Goal: Information Seeking & Learning: Learn about a topic

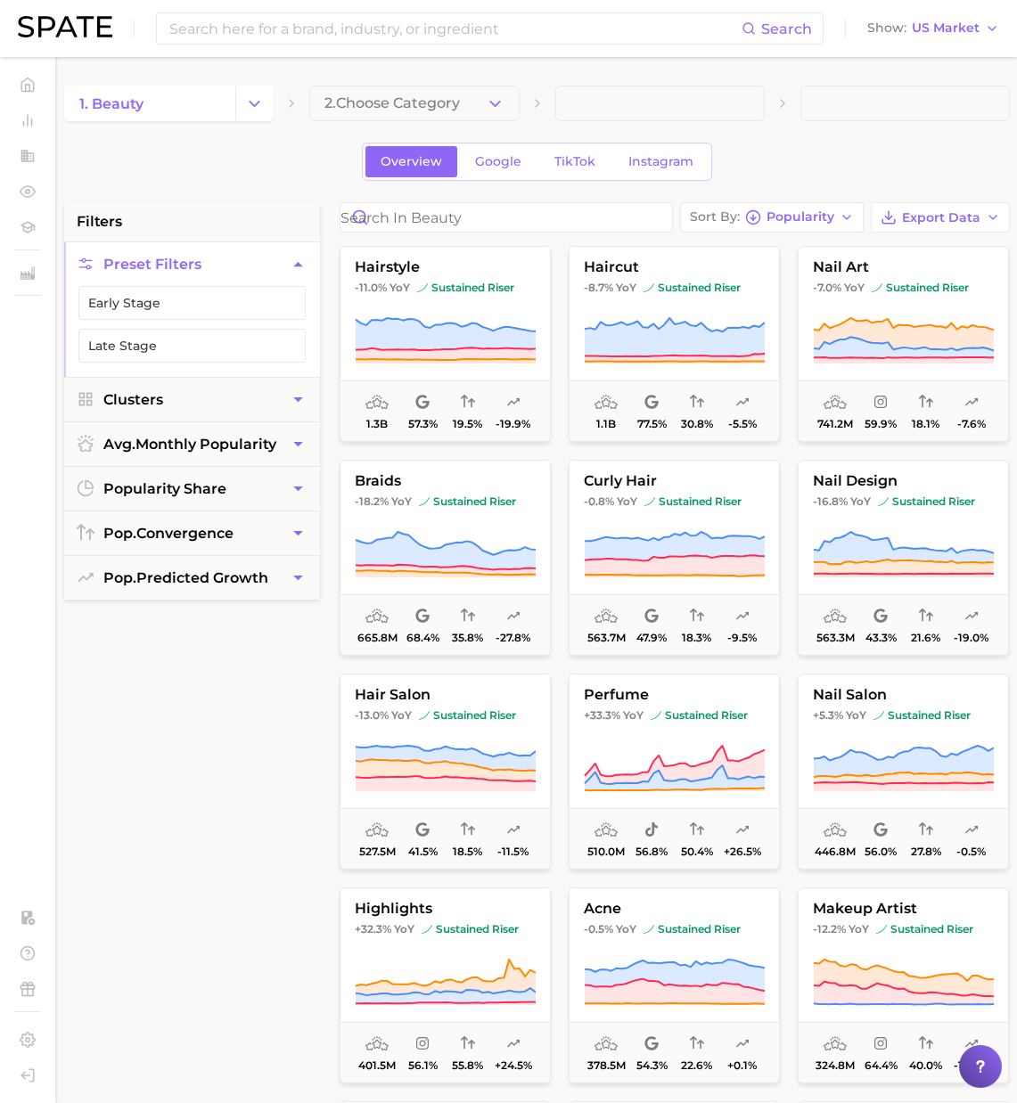
scroll to position [0, 2]
click at [291, 35] on input at bounding box center [455, 28] width 574 height 30
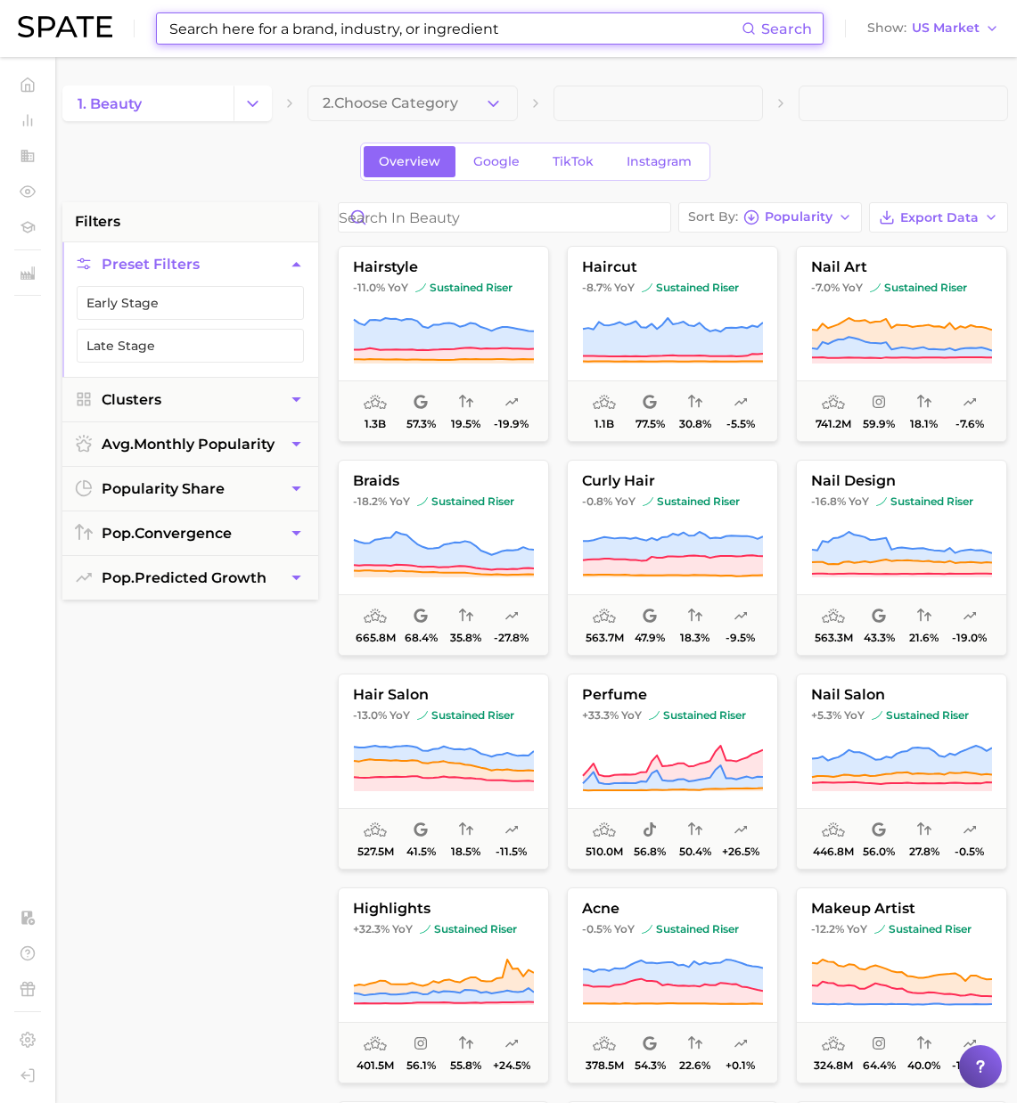
click at [275, 32] on input at bounding box center [455, 28] width 574 height 30
type input "g"
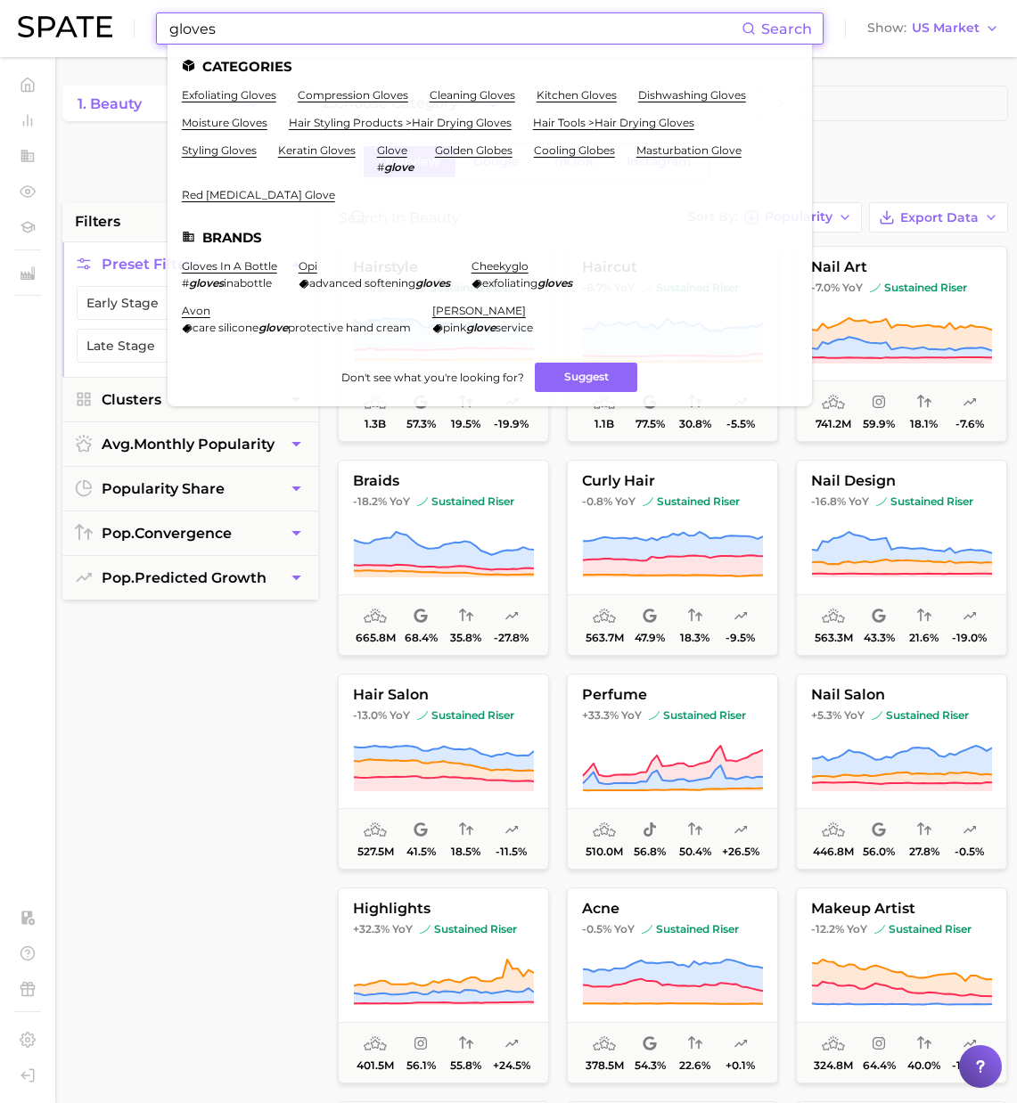
drag, startPoint x: 216, startPoint y: 32, endPoint x: 79, endPoint y: 23, distance: 136.7
click at [86, 22] on div "gloves Search Categories exfoliating gloves compression gloves cleaning gloves …" at bounding box center [508, 28] width 981 height 57
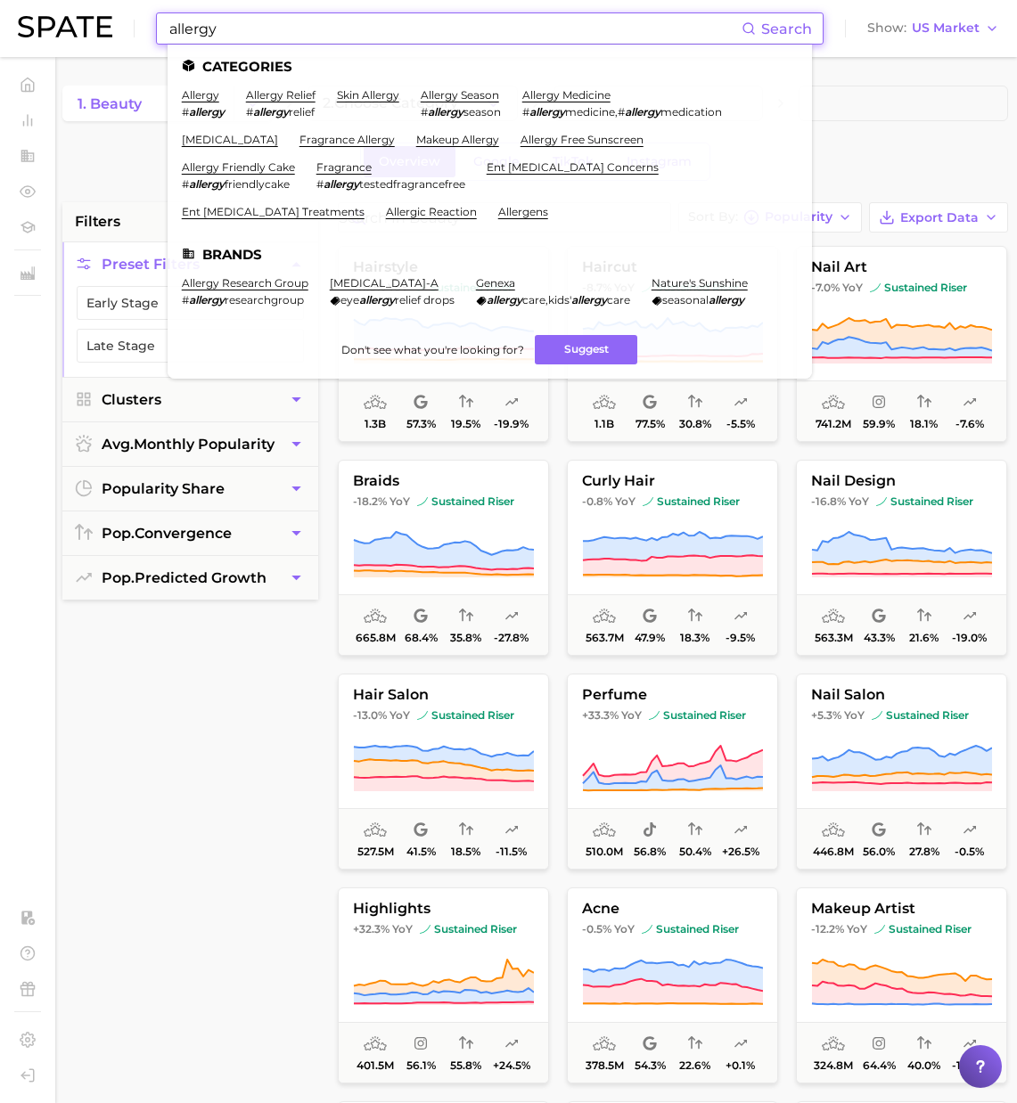
click at [169, 31] on input "allergy" at bounding box center [455, 28] width 574 height 30
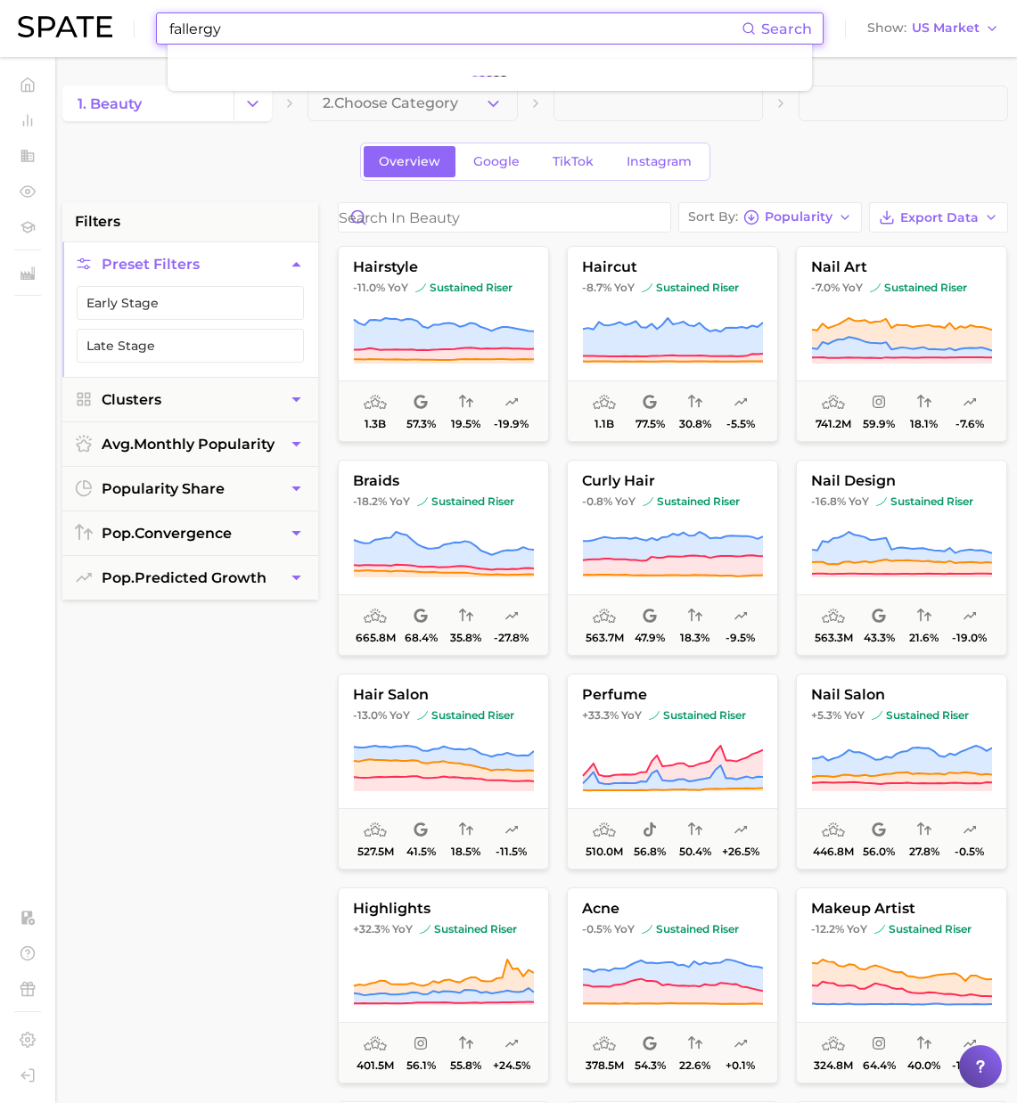
type input "allergy"
click at [282, 36] on input "allergy" at bounding box center [455, 28] width 574 height 30
drag, startPoint x: 116, startPoint y: 31, endPoint x: 103, endPoint y: 31, distance: 12.5
click at [103, 31] on div "allergy Search Show US Market" at bounding box center [508, 28] width 981 height 57
click at [701, 108] on span at bounding box center [658, 104] width 209 height 36
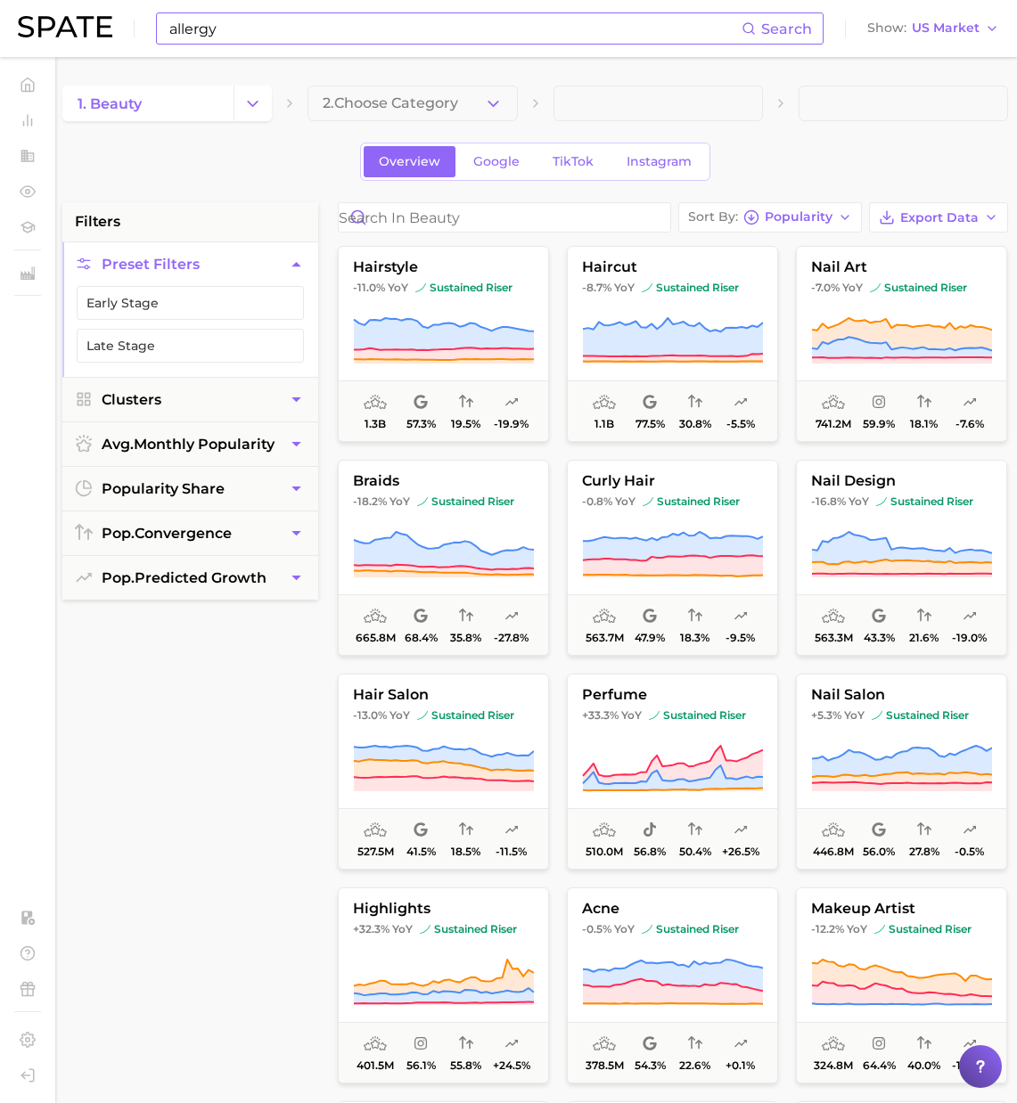
click at [256, 41] on input "allergy" at bounding box center [455, 28] width 574 height 30
click at [91, 29] on img at bounding box center [65, 26] width 94 height 21
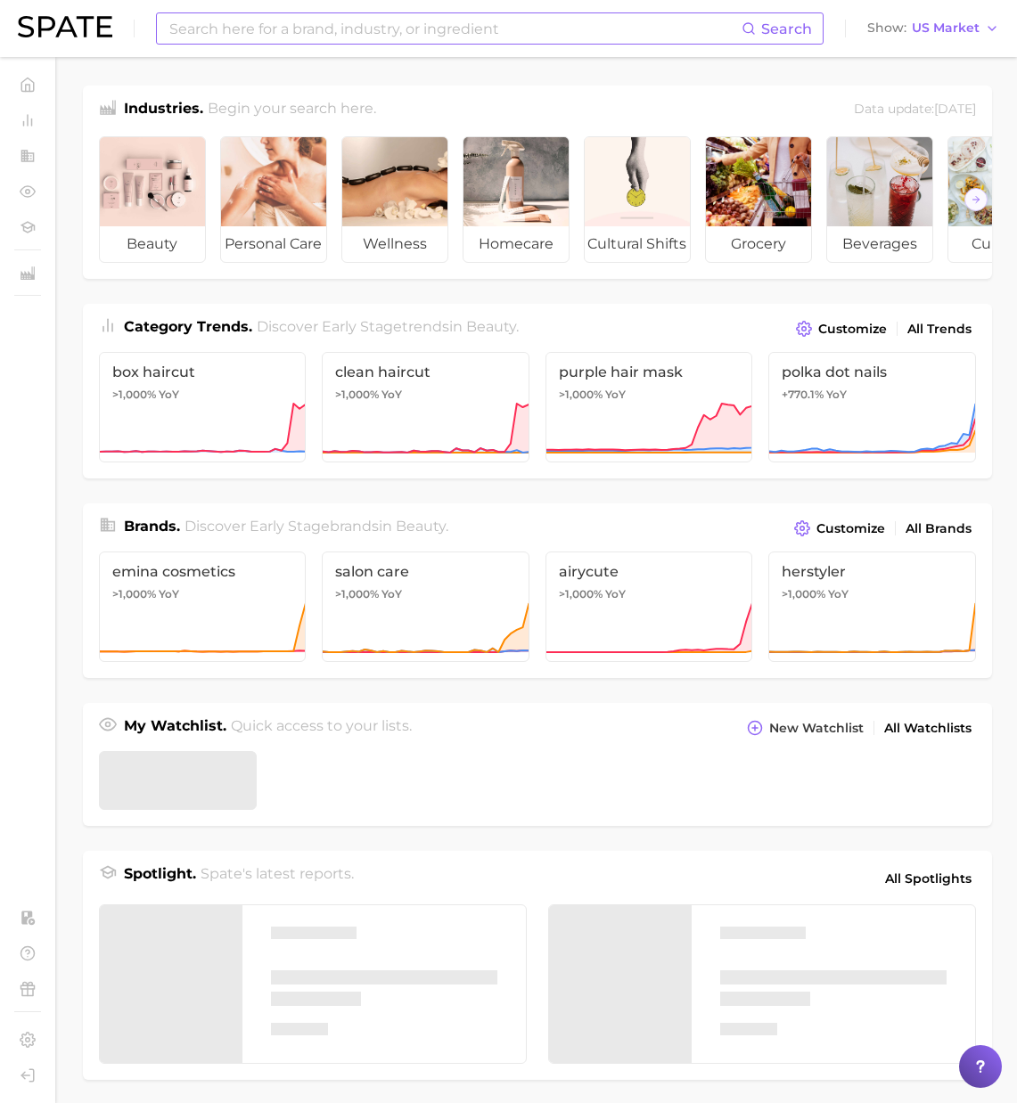
click at [250, 23] on input at bounding box center [455, 28] width 574 height 30
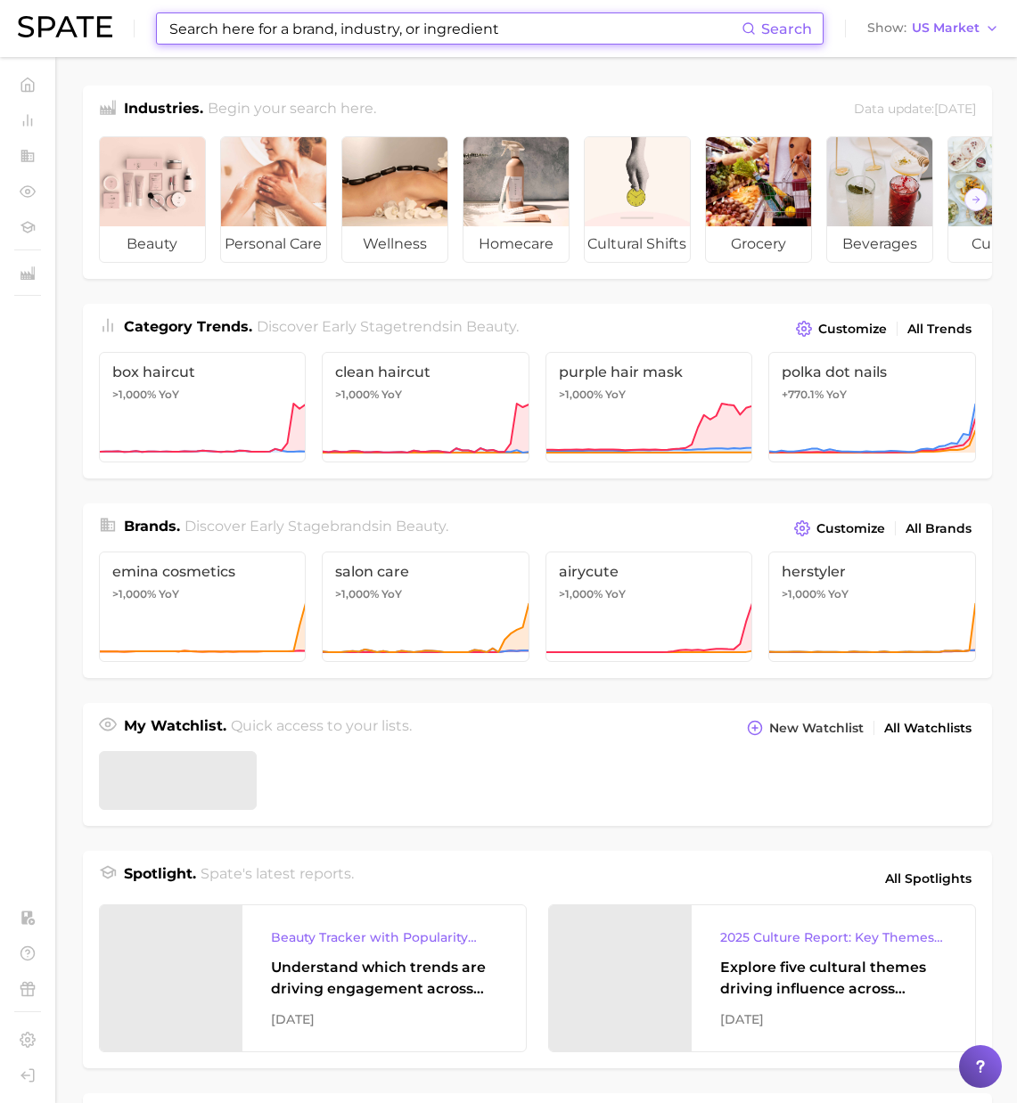
paste input "allergy"
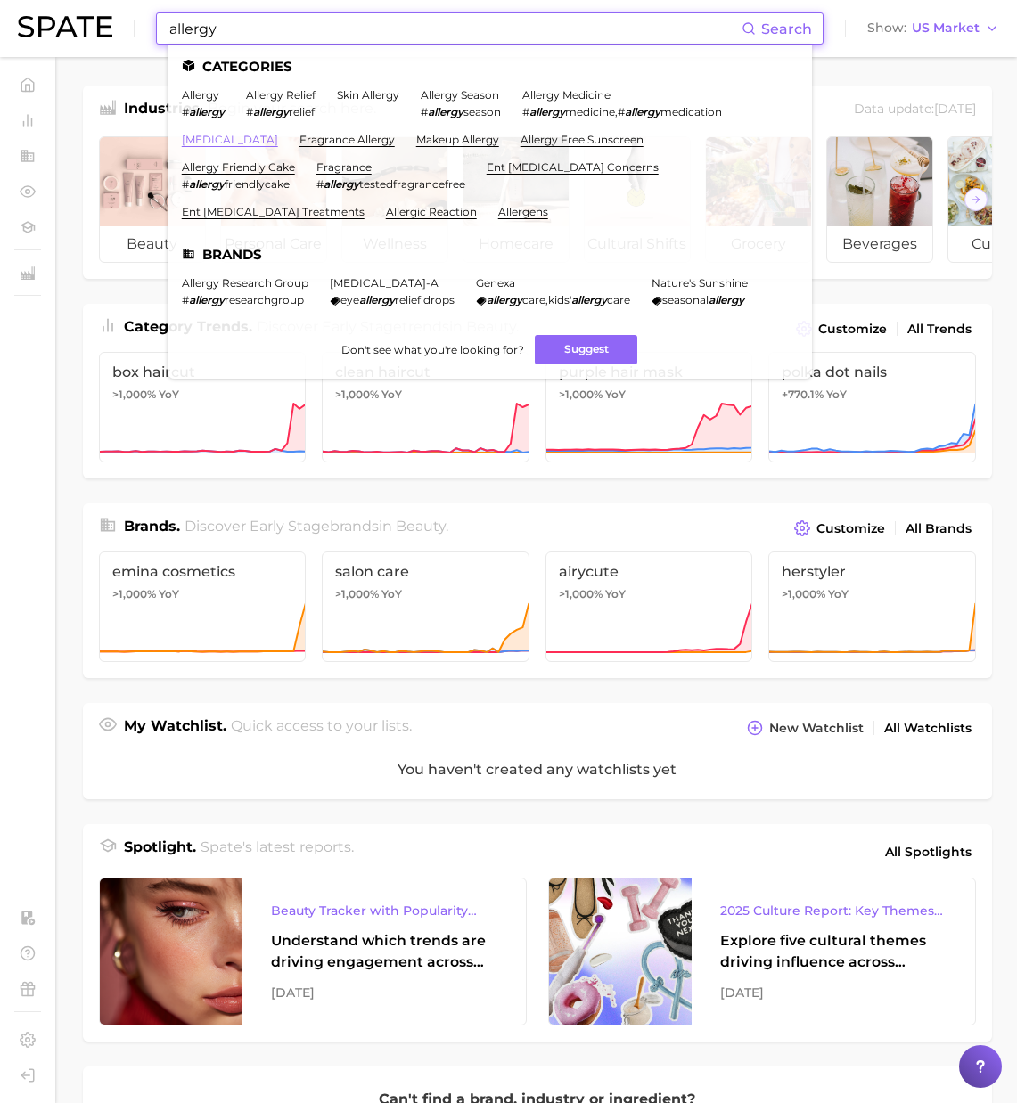
type input "allergy"
click at [209, 142] on link "[MEDICAL_DATA]" at bounding box center [230, 139] width 96 height 13
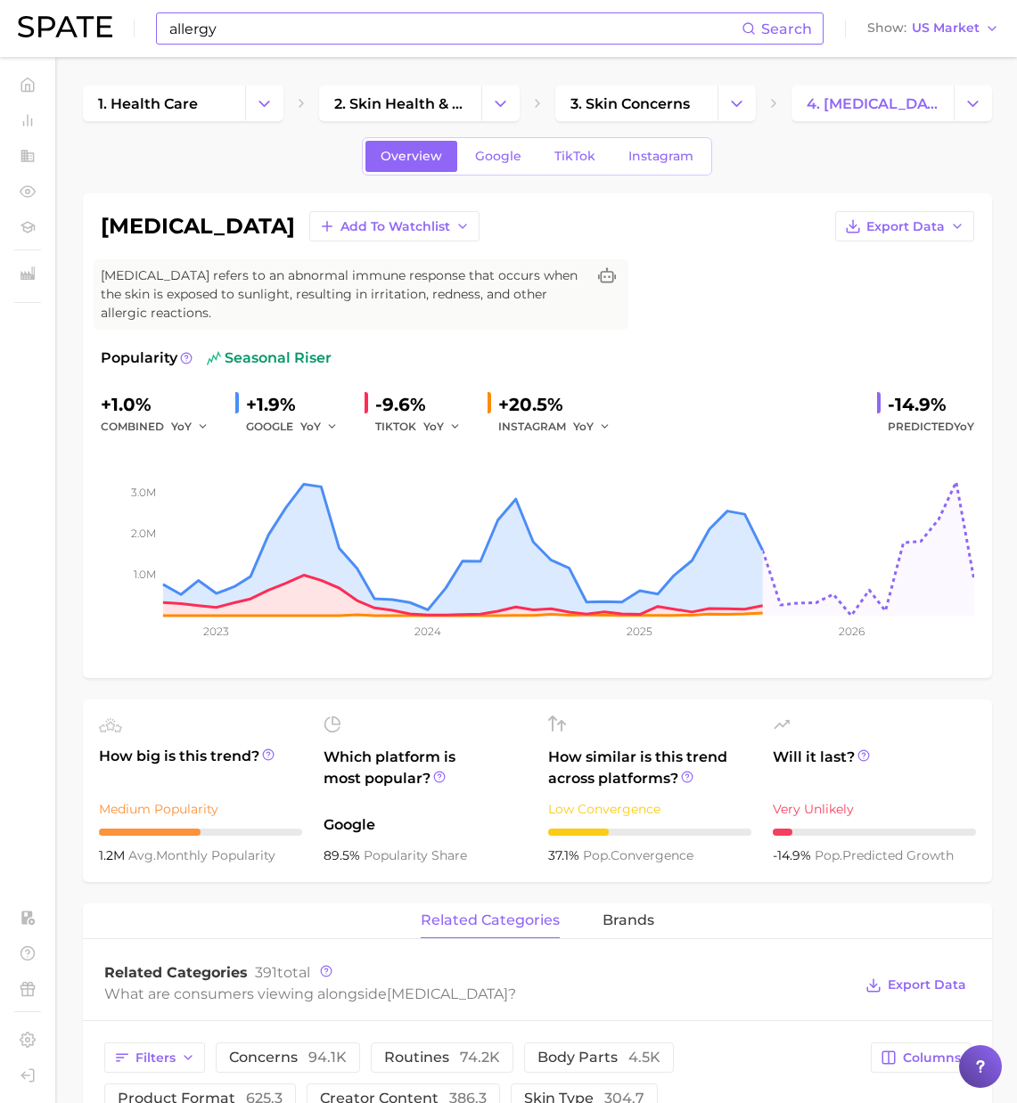
click at [258, 32] on input "allergy" at bounding box center [455, 28] width 574 height 30
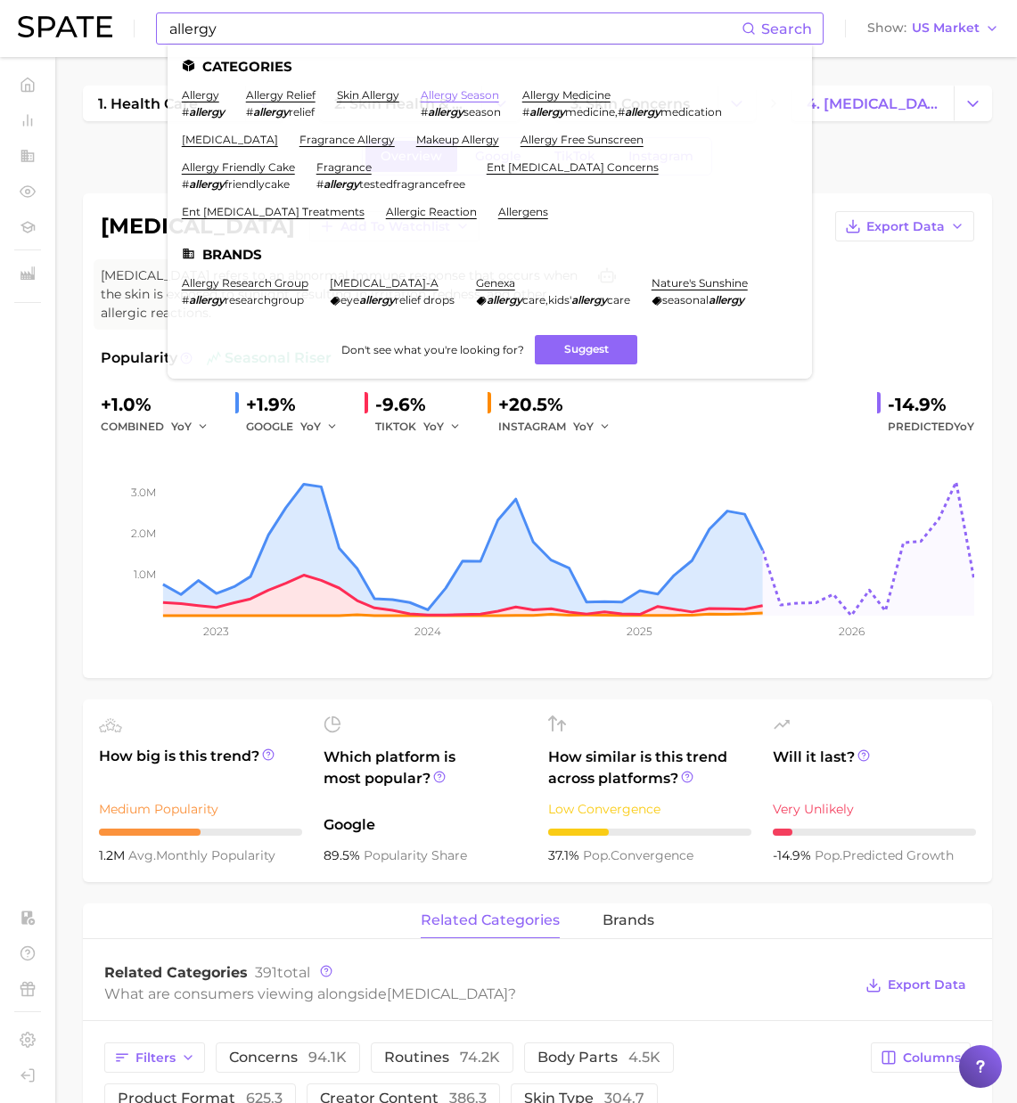
click at [465, 99] on link "allergy season" at bounding box center [460, 94] width 78 height 13
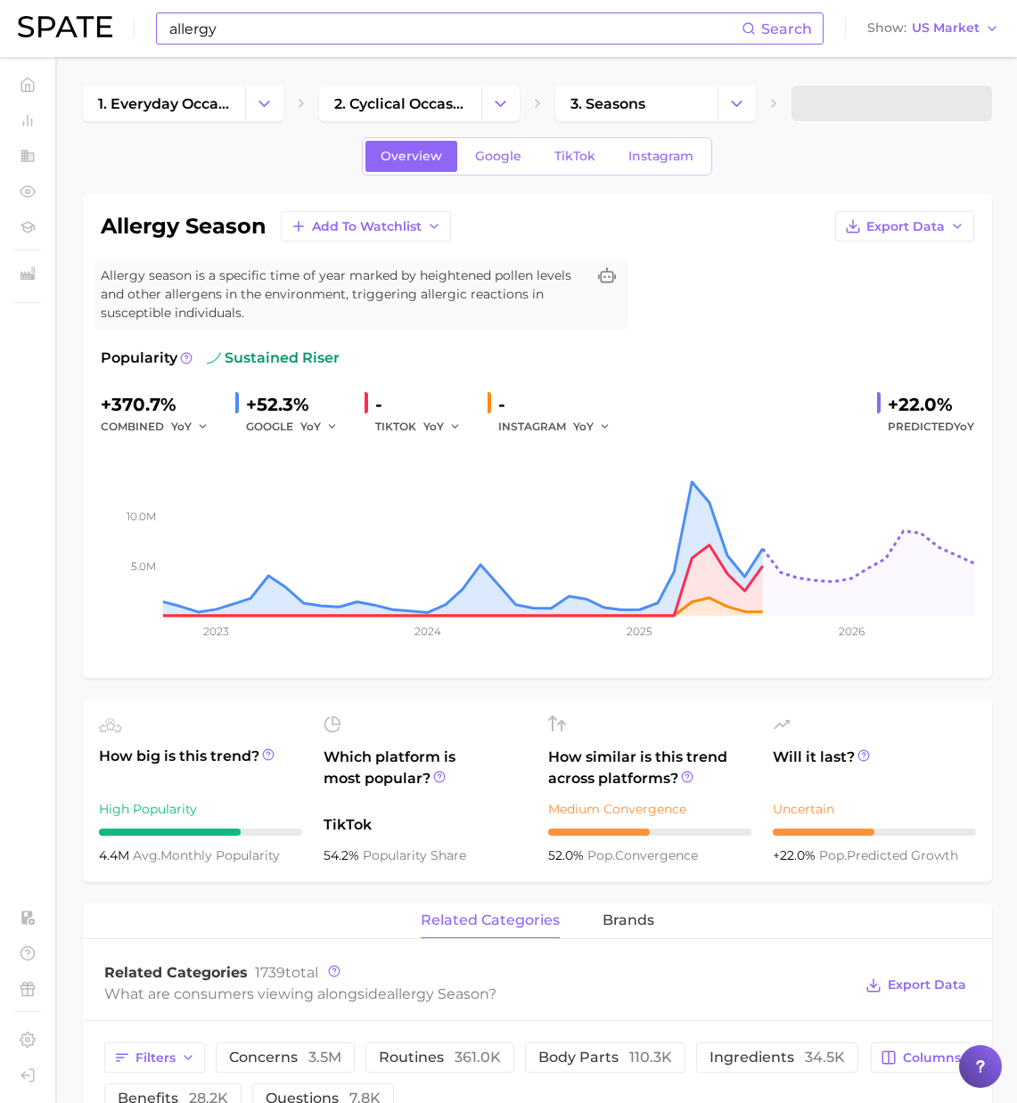
click at [322, 37] on input "allergy" at bounding box center [455, 28] width 574 height 30
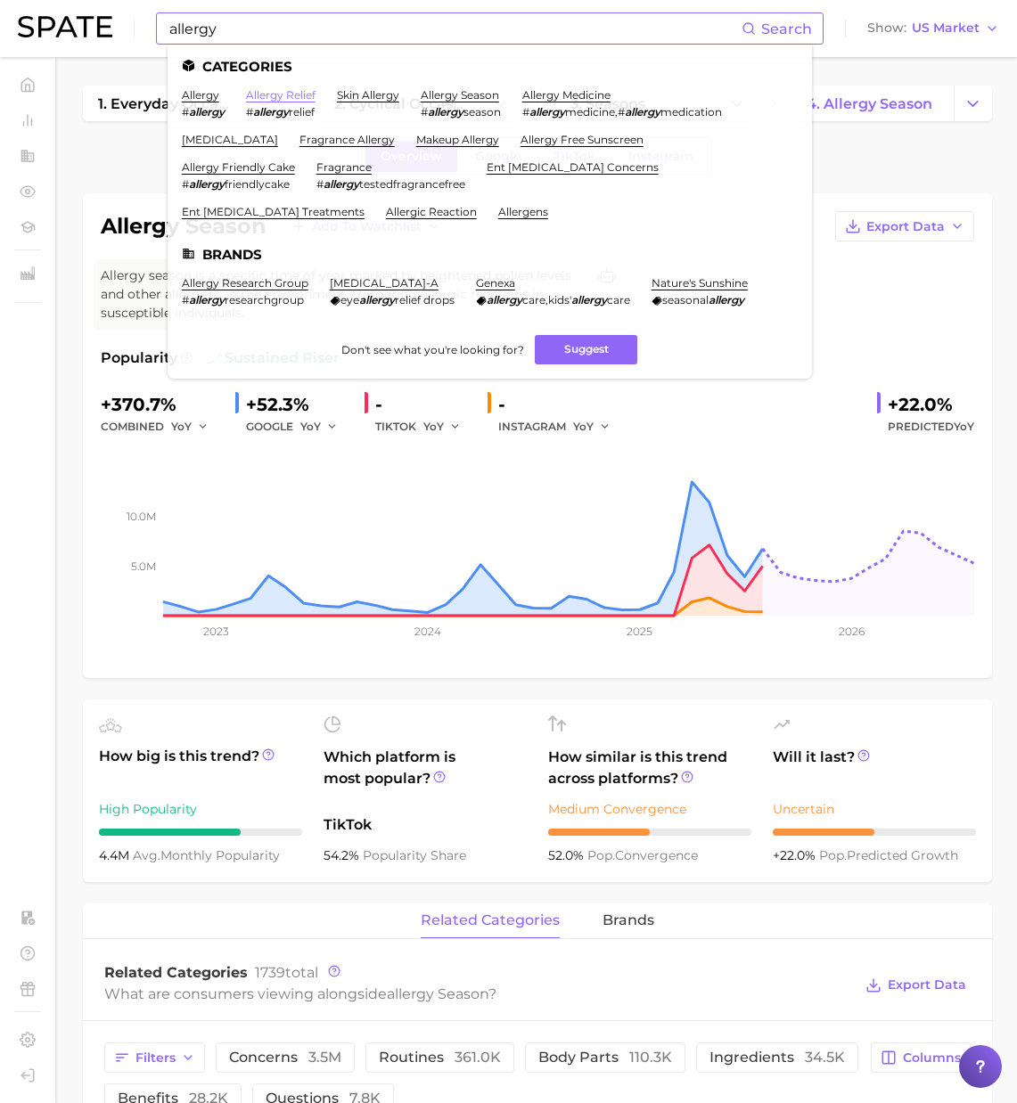
click at [282, 97] on link "allergy relief" at bounding box center [281, 94] width 70 height 13
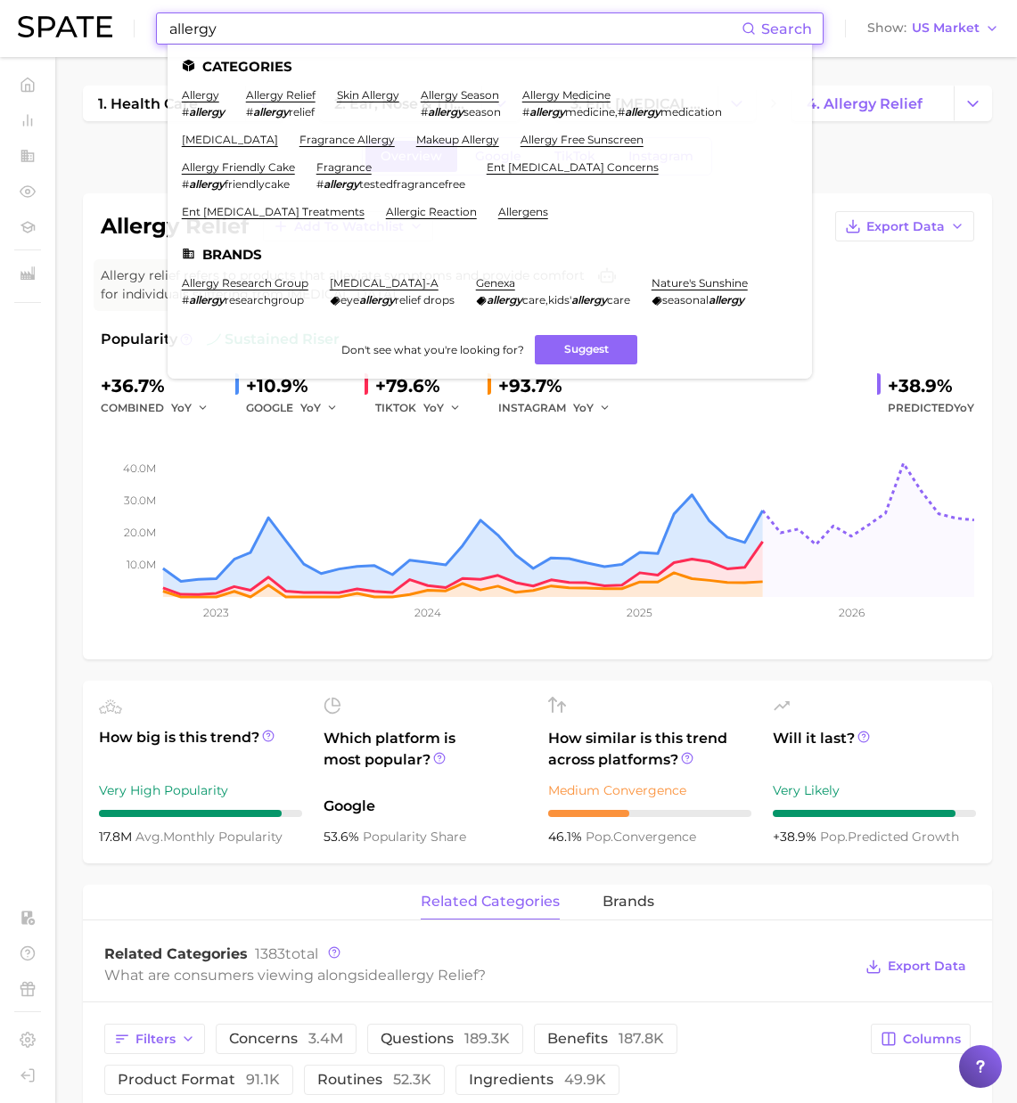
click at [275, 33] on input "allergy" at bounding box center [455, 28] width 574 height 30
click at [207, 94] on link "allergy" at bounding box center [200, 94] width 37 height 13
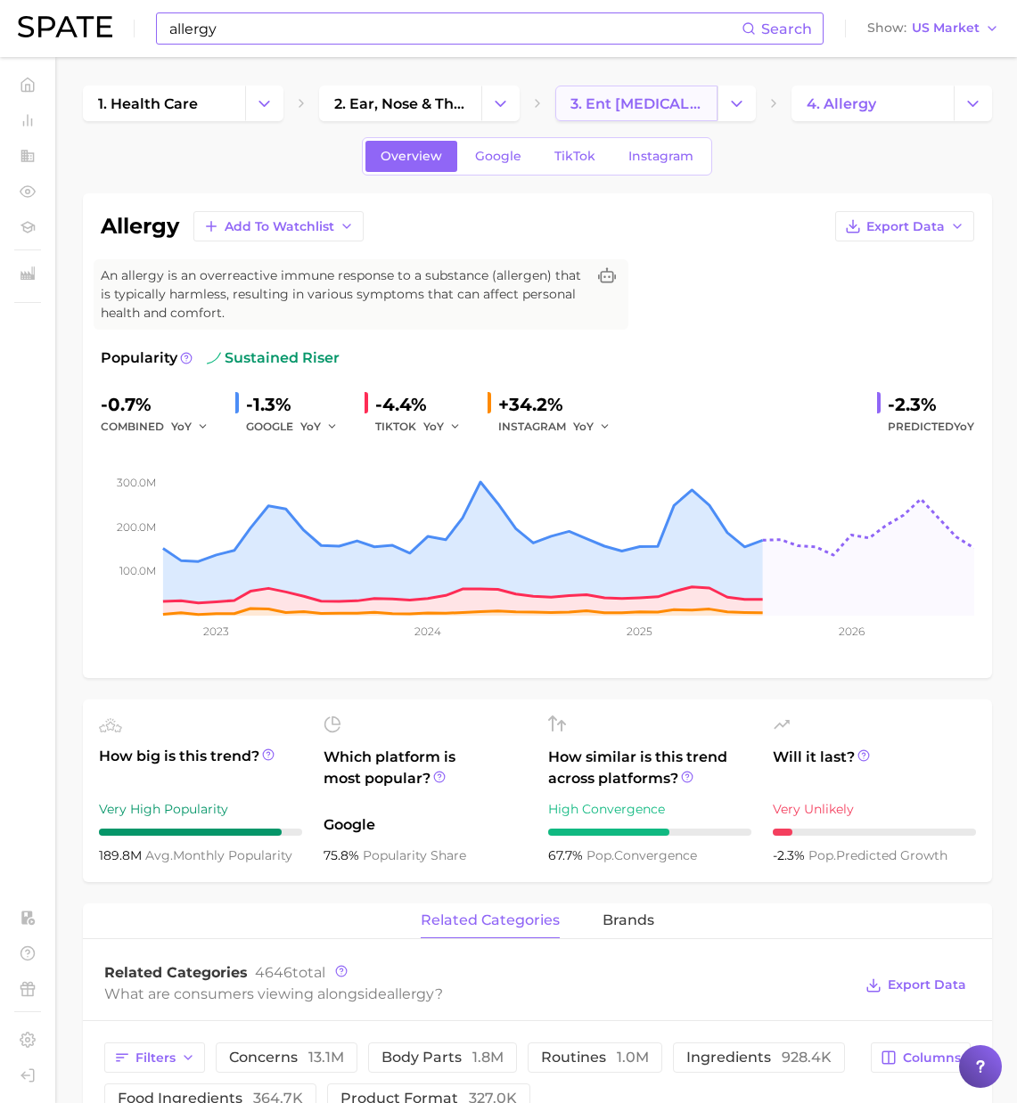
click at [578, 108] on span "3. ent [MEDICAL_DATA] concerns" at bounding box center [636, 103] width 132 height 17
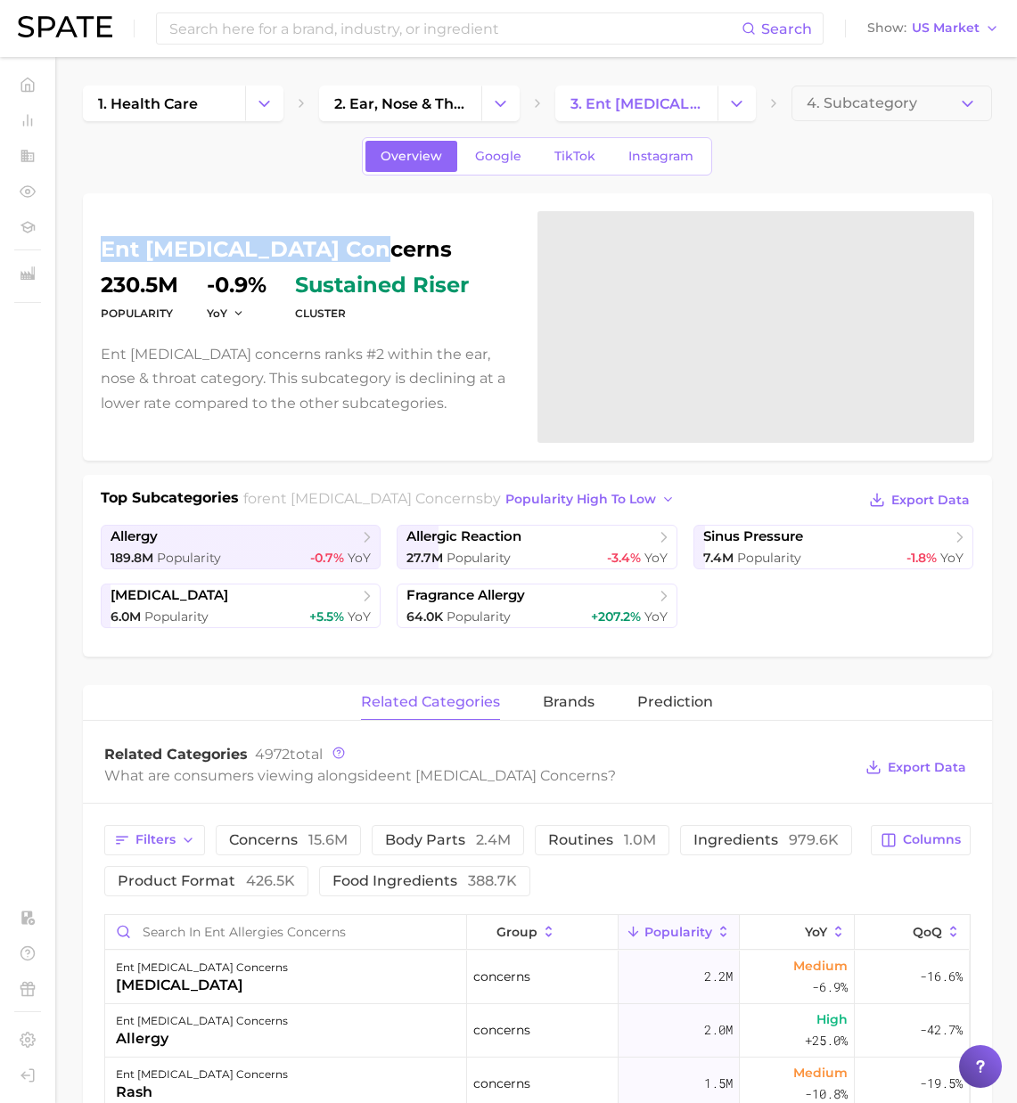
drag, startPoint x: 105, startPoint y: 254, endPoint x: 407, endPoint y: 251, distance: 302.2
click at [407, 251] on h1 "ent [MEDICAL_DATA] concerns" at bounding box center [308, 249] width 415 height 21
copy h1 "ent [MEDICAL_DATA] concerns"
click at [212, 32] on input at bounding box center [455, 28] width 574 height 30
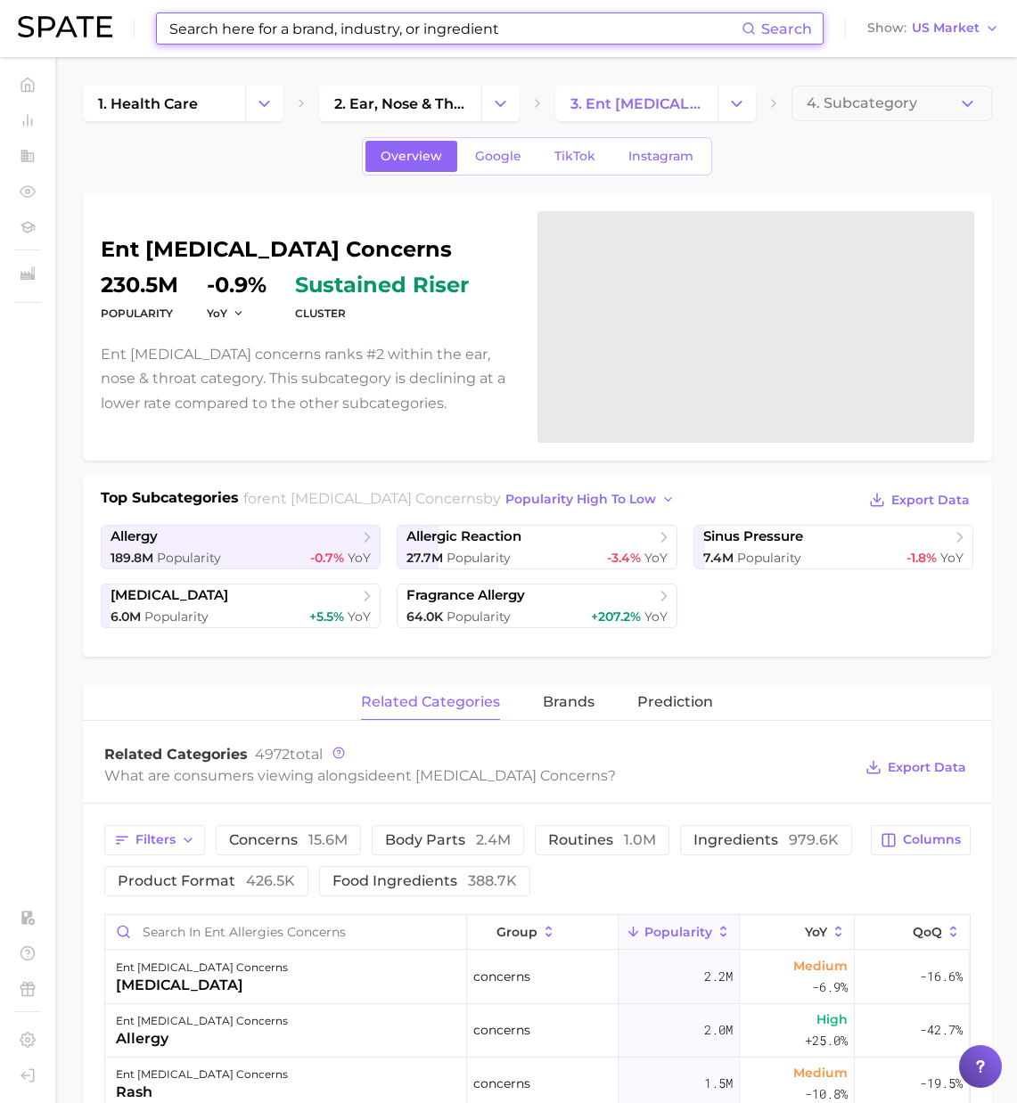
paste input "[MEDICAL_DATA]"
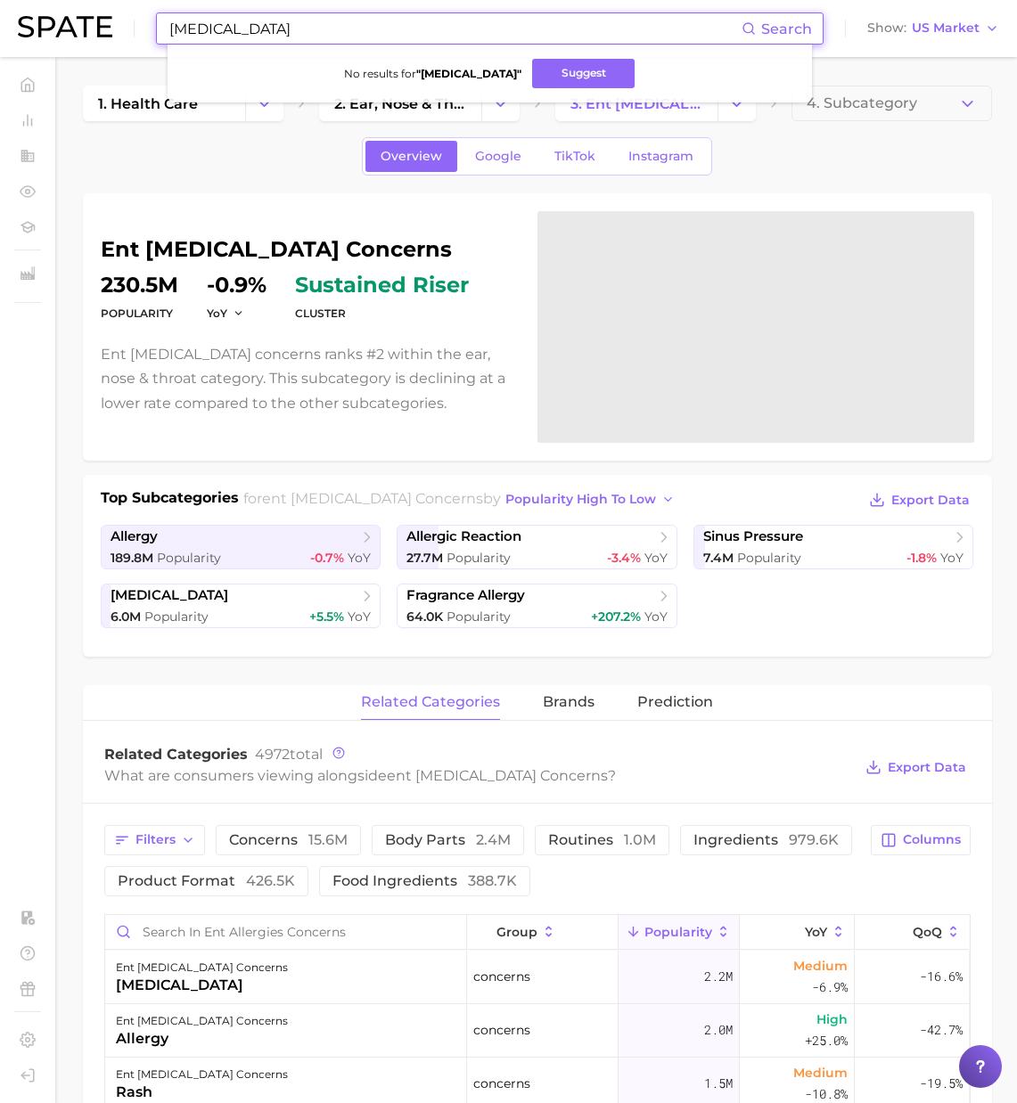
click at [263, 154] on div "Overview Google TikTok Instagram" at bounding box center [537, 156] width 909 height 38
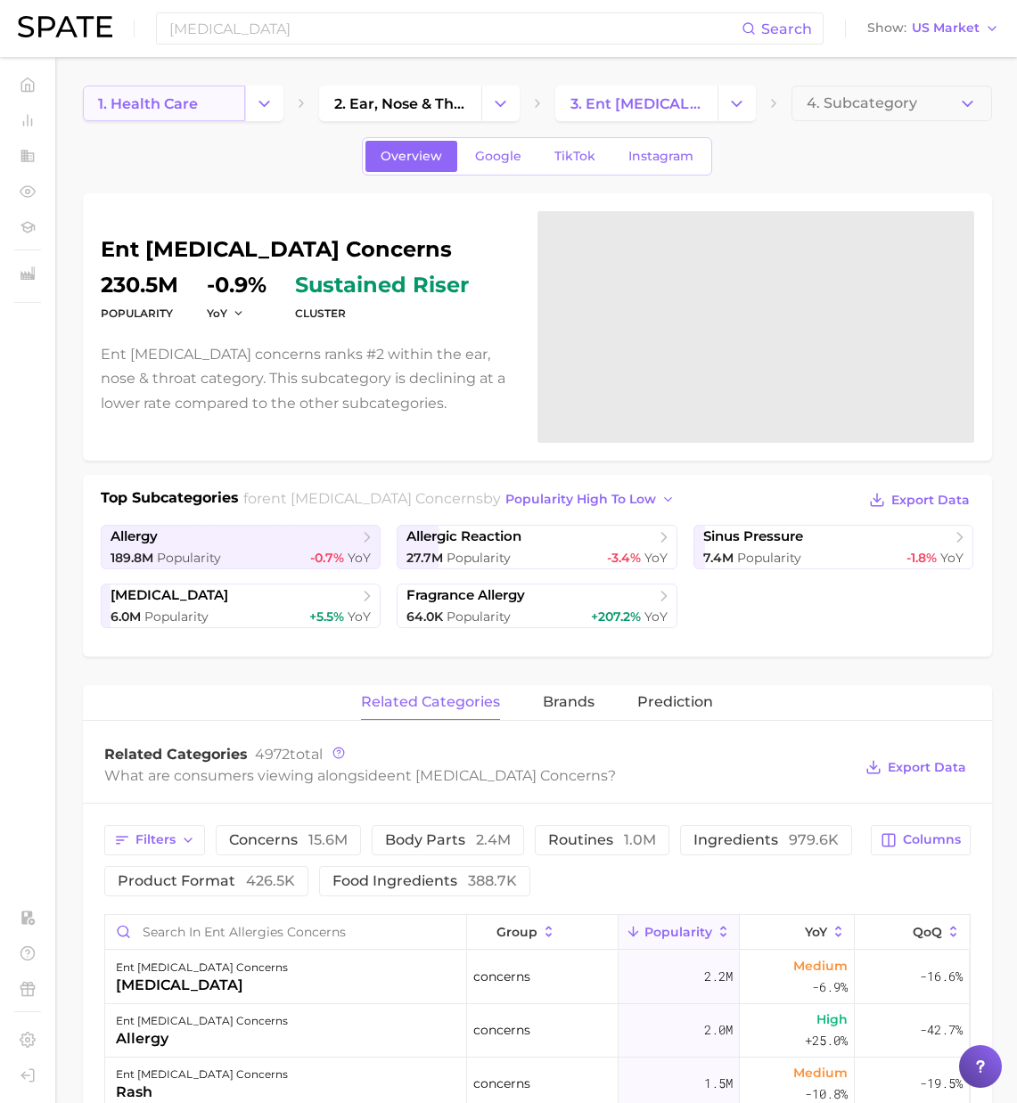
click at [224, 100] on link "1. health care" at bounding box center [164, 104] width 162 height 36
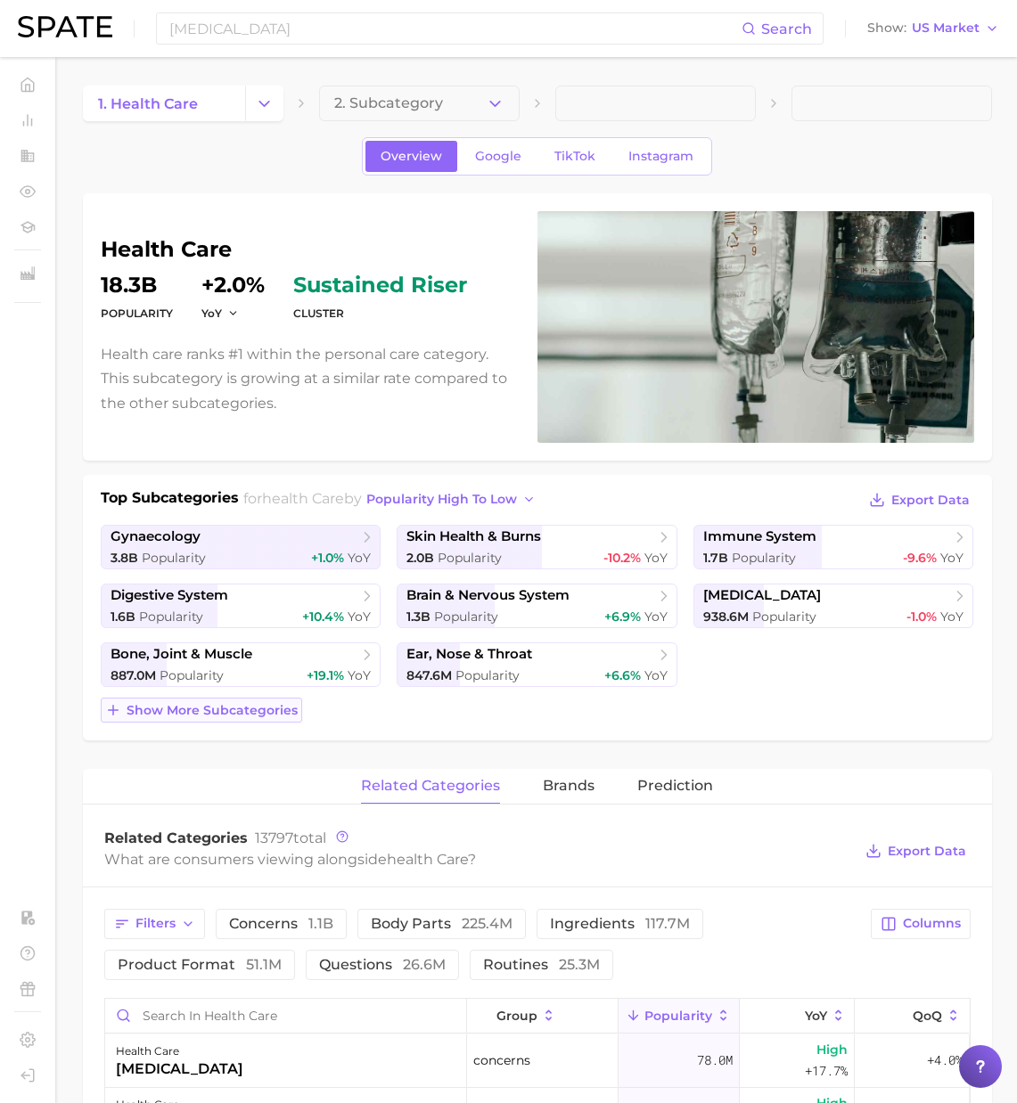
click at [249, 708] on span "Show more subcategories" at bounding box center [212, 710] width 171 height 15
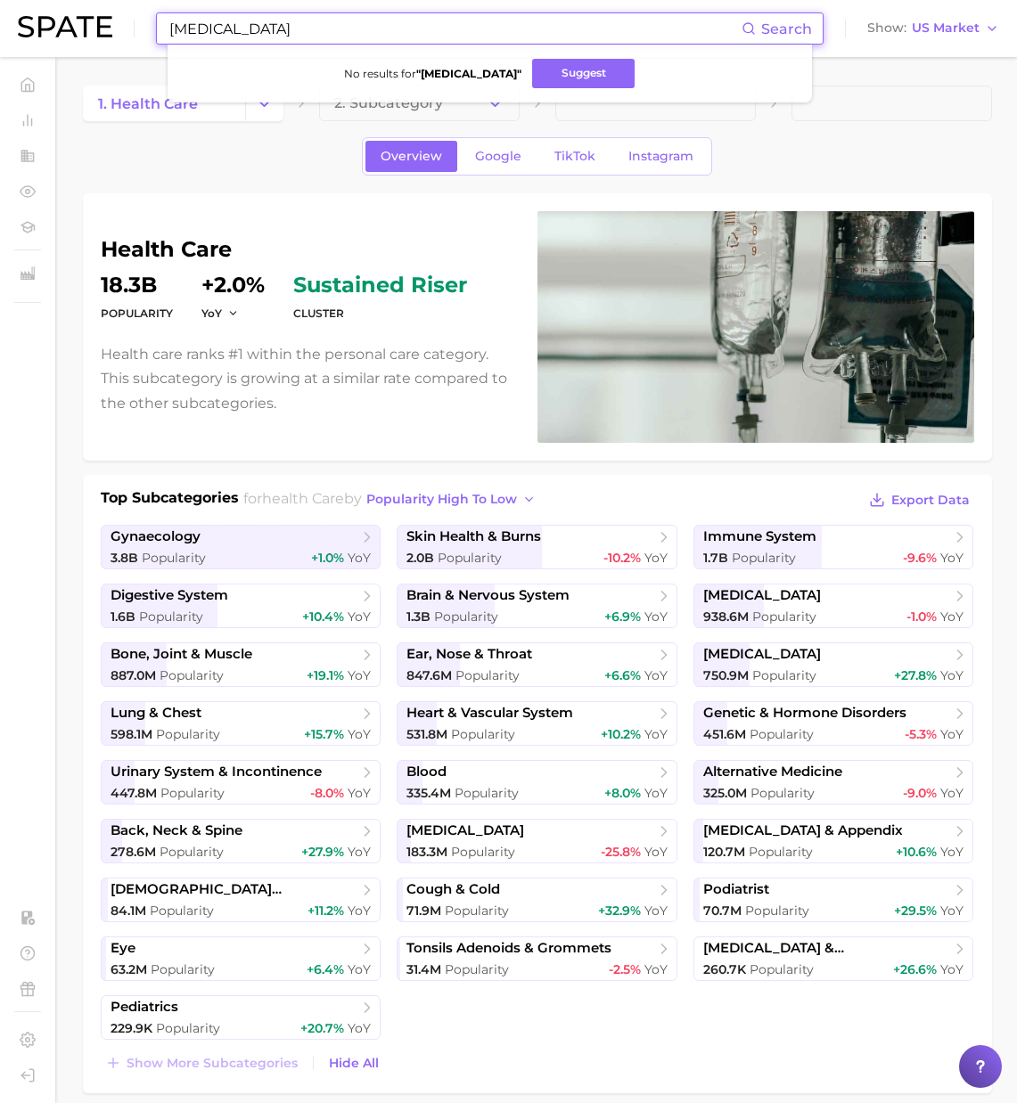
drag, startPoint x: 310, startPoint y: 30, endPoint x: 100, endPoint y: 33, distance: 210.4
click at [101, 33] on div "[MEDICAL_DATA] Search No results for " [MEDICAL_DATA] " Suggest Show US Market" at bounding box center [508, 28] width 981 height 57
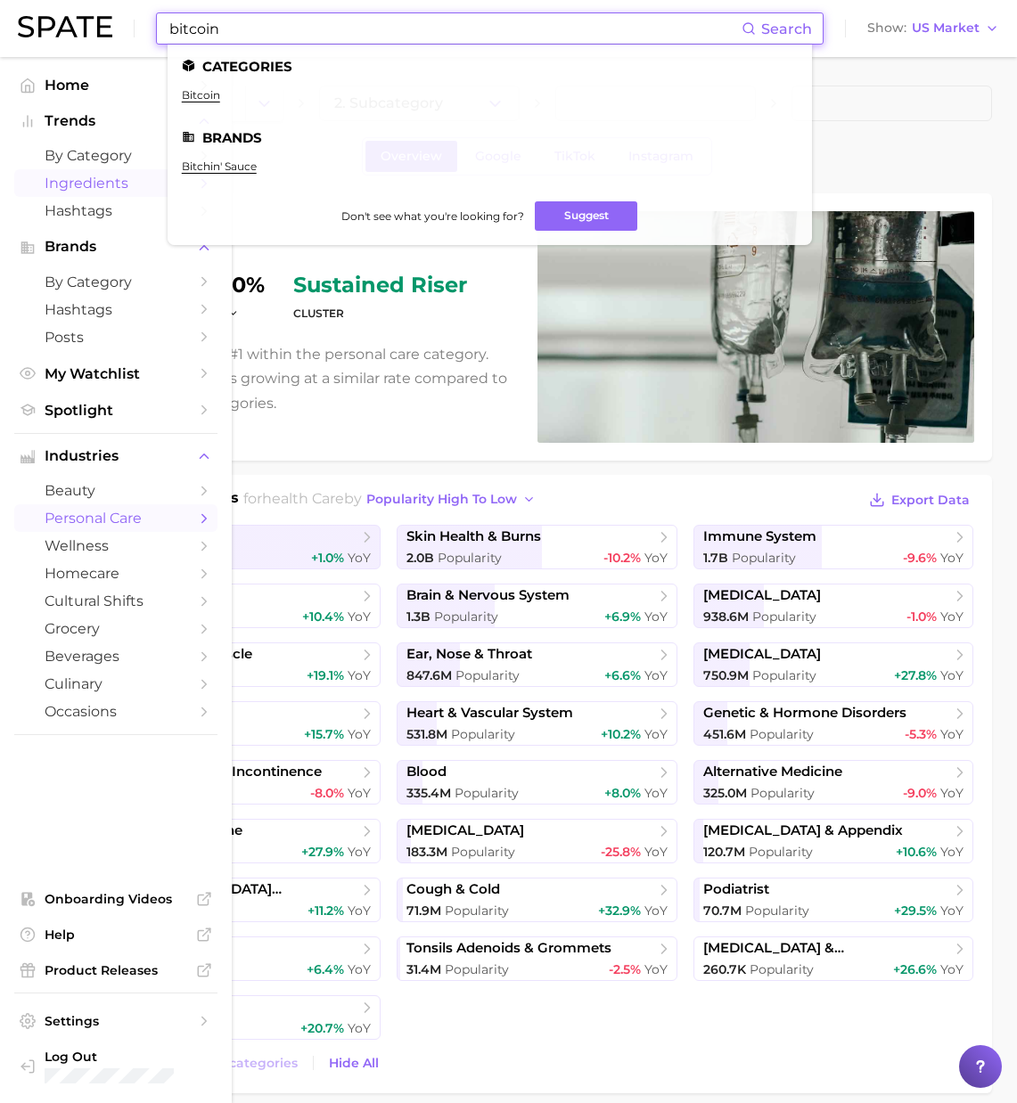
type input "bitcoin"
